Goal: Information Seeking & Learning: Learn about a topic

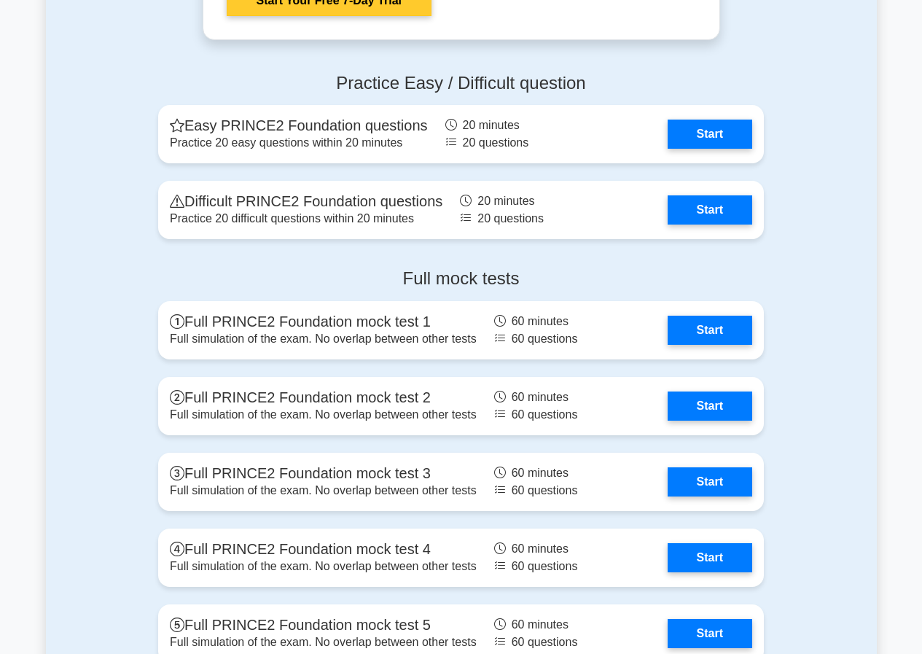
scroll to position [1969, 0]
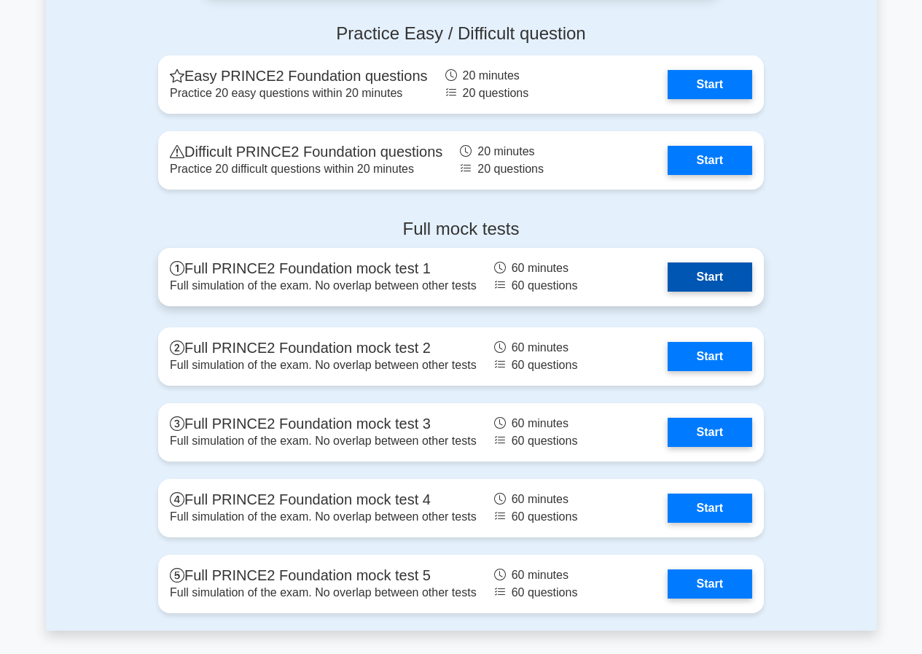
click at [698, 276] on link "Start" at bounding box center [710, 277] width 85 height 29
